Goal: Task Accomplishment & Management: Use online tool/utility

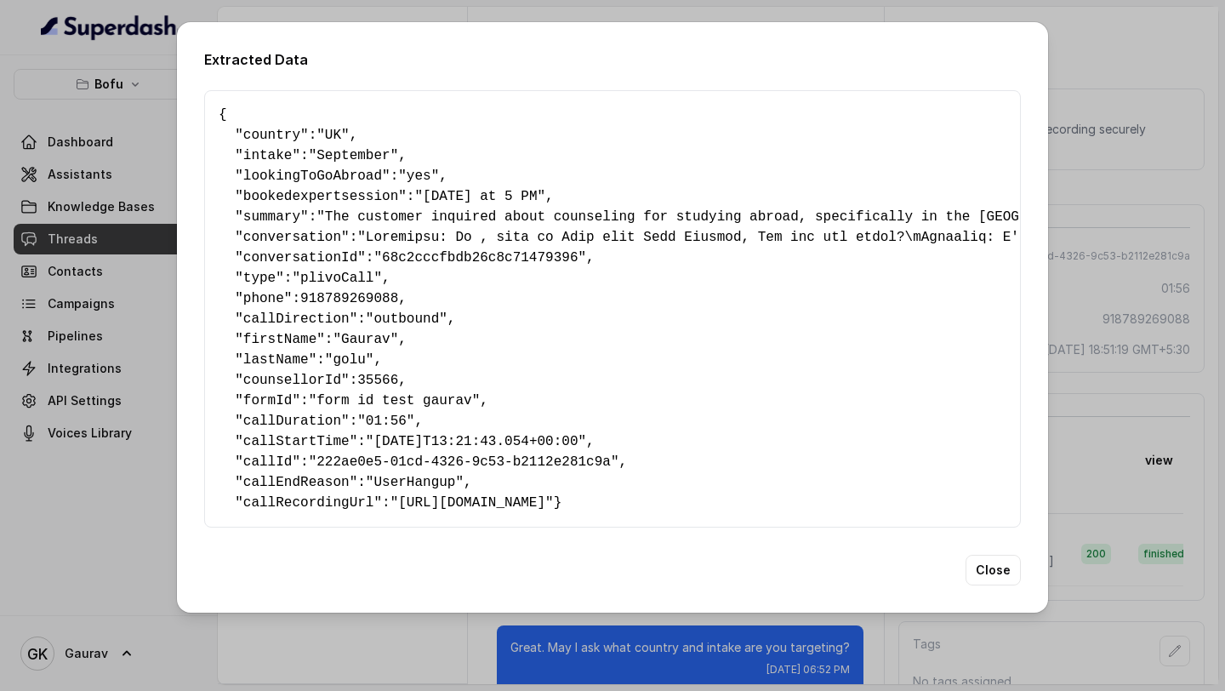
scroll to position [89, 0]
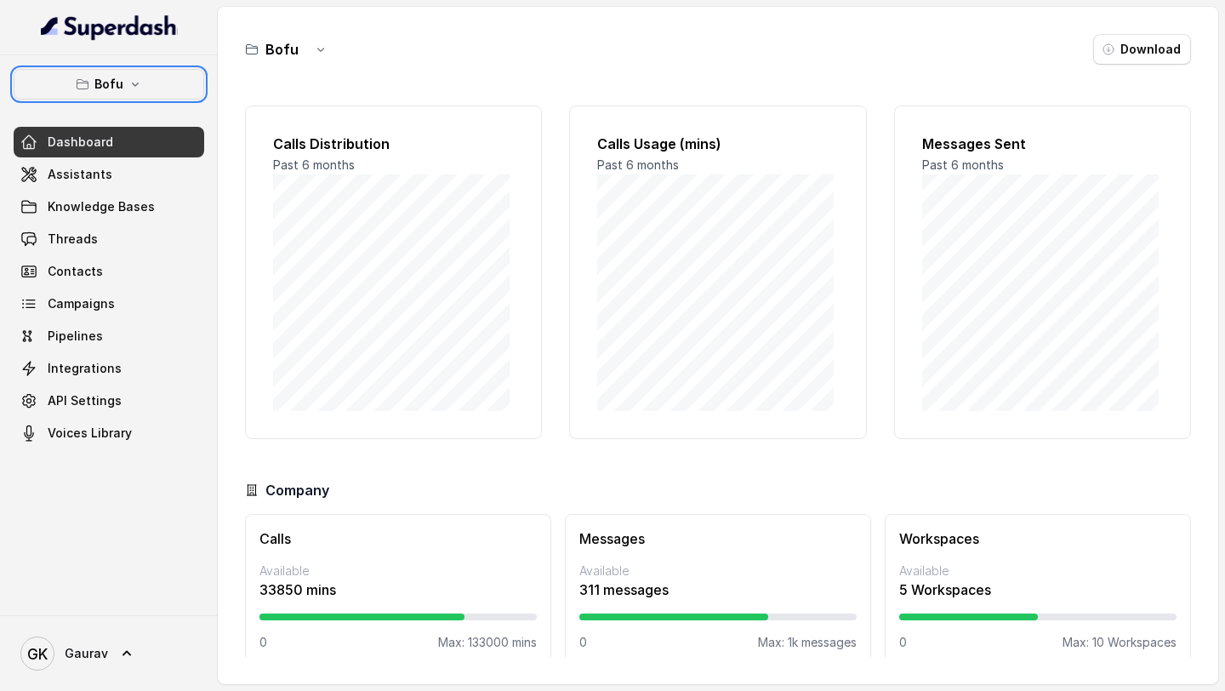
scroll to position [3, 0]
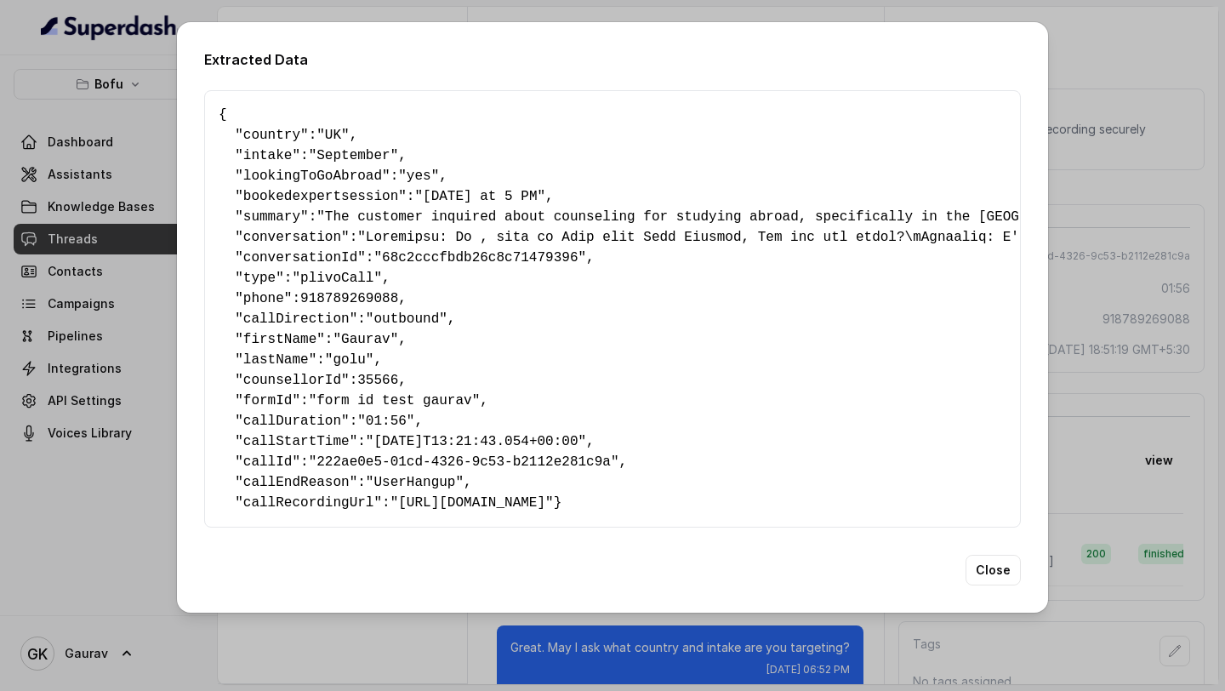
scroll to position [89, 0]
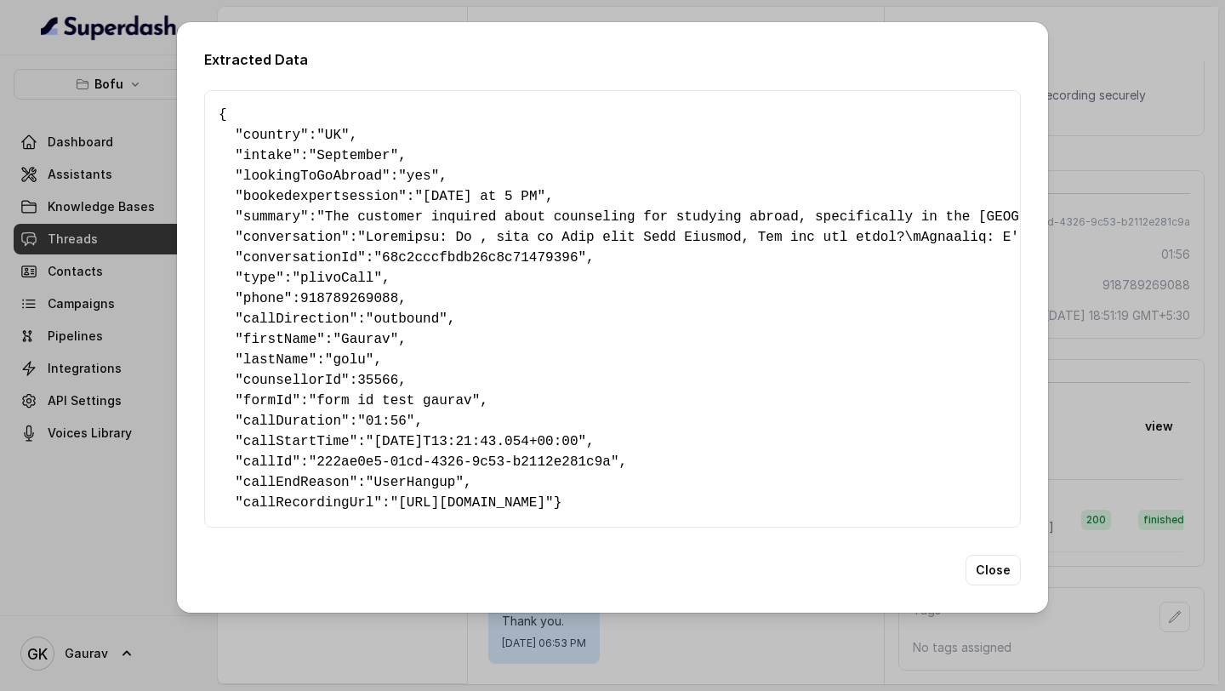
click at [990, 577] on div "Extracted Data { " country ": "UK" , " intake ": "September" , " lookingToGoAbr…" at bounding box center [612, 317] width 871 height 590
click at [989, 585] on button "Close" at bounding box center [993, 570] width 55 height 31
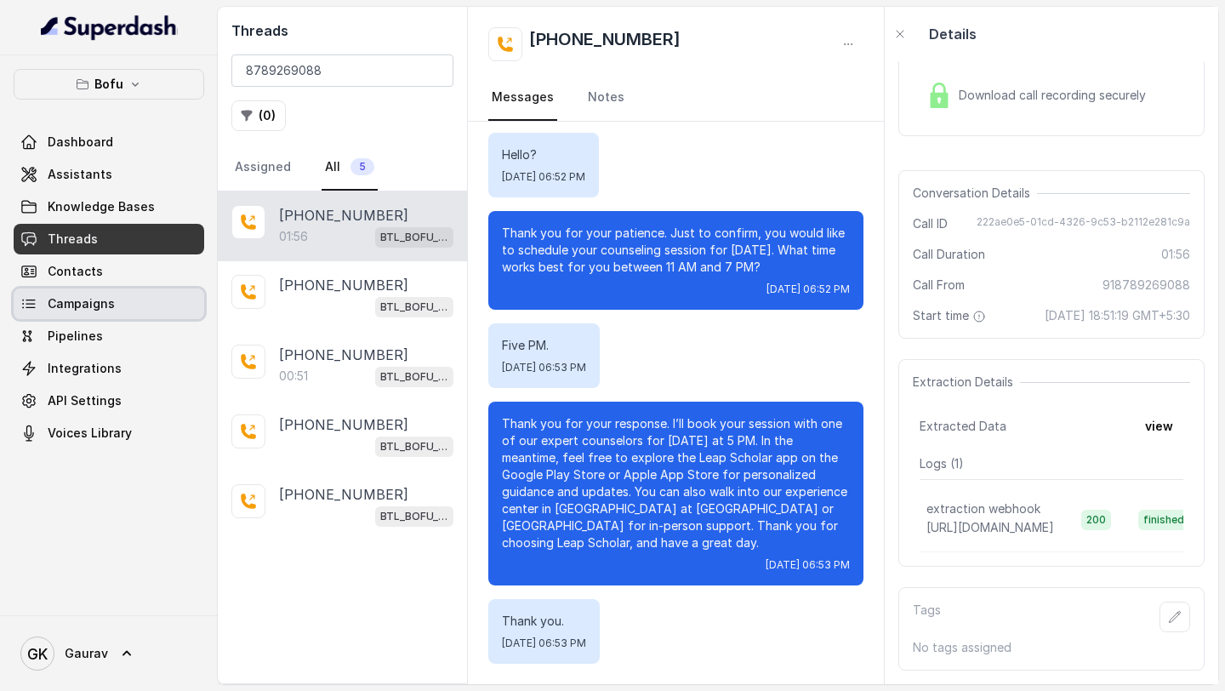
click at [89, 299] on span "Campaigns" at bounding box center [81, 303] width 67 height 17
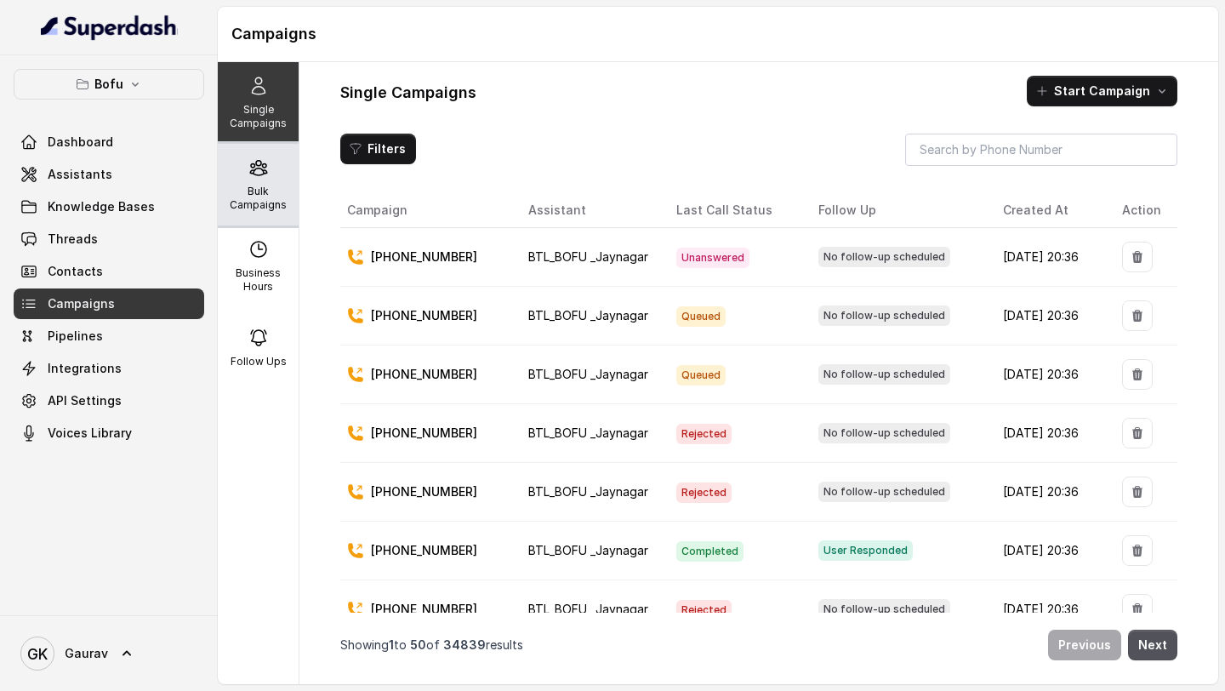
click at [249, 207] on p "Bulk Campaigns" at bounding box center [258, 198] width 67 height 27
click at [231, 185] on p "Bulk Campaigns" at bounding box center [258, 198] width 67 height 27
